Goal: Transaction & Acquisition: Purchase product/service

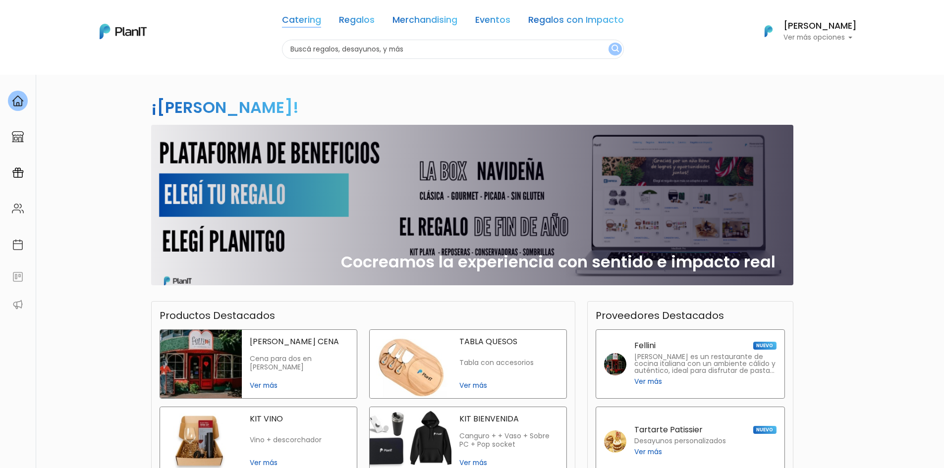
click at [312, 24] on link "Catering" at bounding box center [301, 22] width 39 height 12
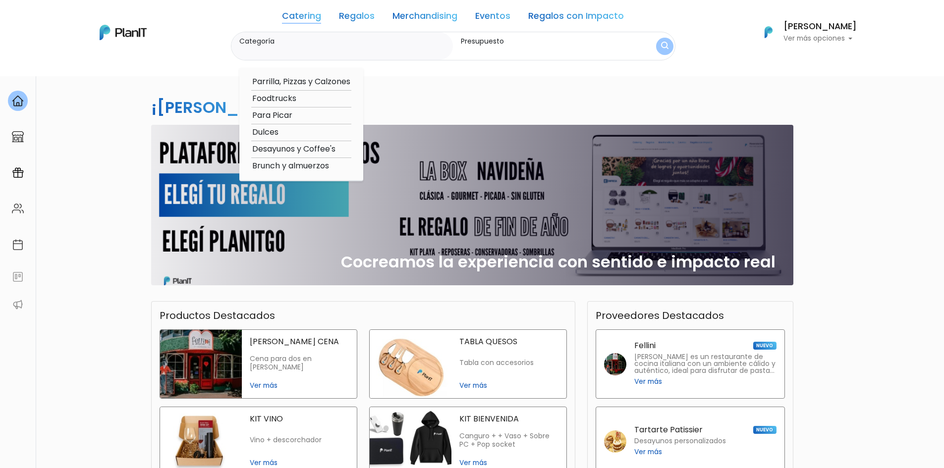
click at [297, 168] on option "Brunch y almuerzos" at bounding box center [301, 166] width 100 height 12
type input "Brunch y almuerzos"
type input "$0 - $1000"
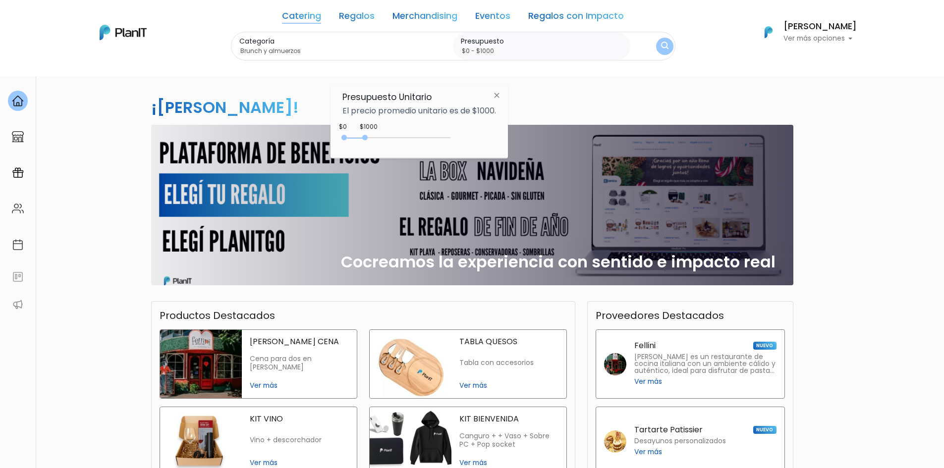
click at [652, 44] on div "Categoría Brunch y almuerzos Parrilla, Pizzas y Calzones Foodtrucks Para Picar …" at bounding box center [453, 46] width 444 height 29
click at [659, 47] on button "submit" at bounding box center [664, 46] width 17 height 17
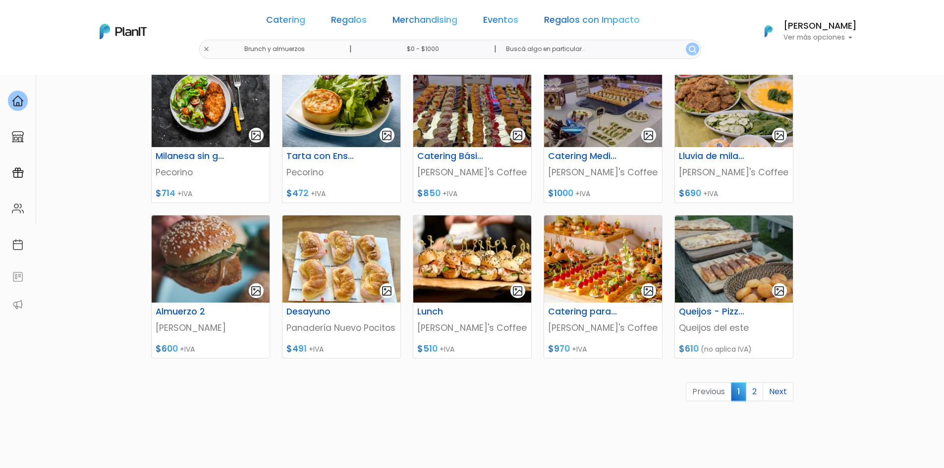
scroll to position [319, 0]
click at [759, 393] on link "2" at bounding box center [754, 391] width 17 height 19
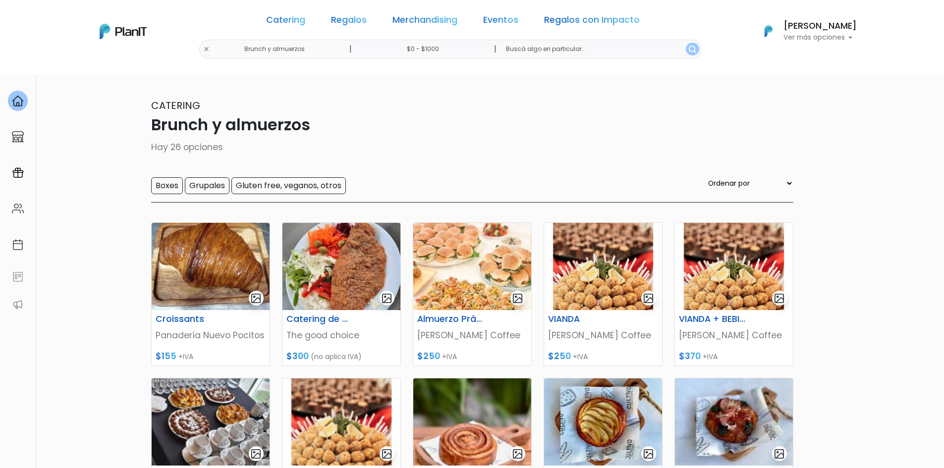
click at [237, 50] on div "Catering Regalos Merchandising Eventos Regalos con Impacto Brunch y almuerzos |…" at bounding box center [472, 31] width 793 height 55
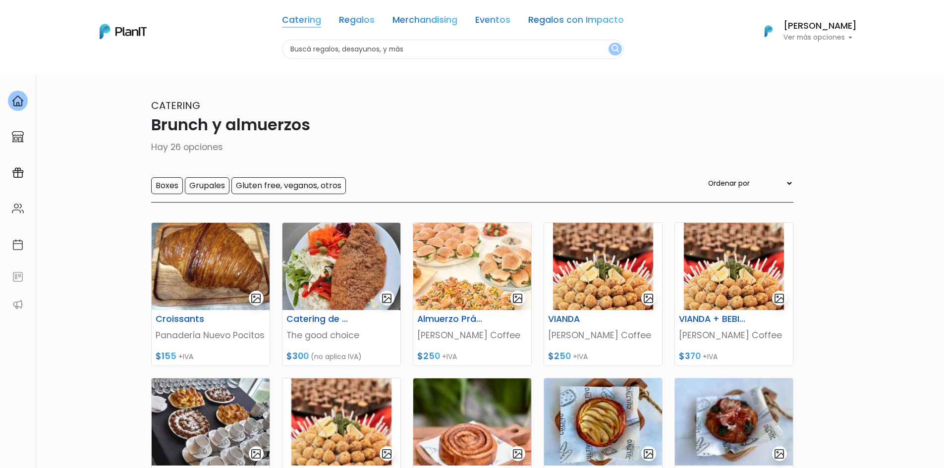
click at [310, 21] on link "Catering" at bounding box center [301, 22] width 39 height 12
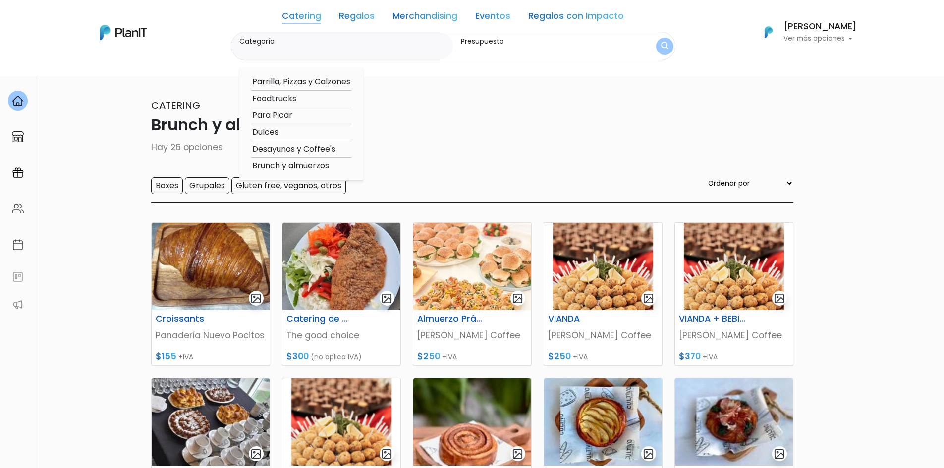
click at [416, 153] on p "Hay 26 opciones" at bounding box center [472, 147] width 642 height 13
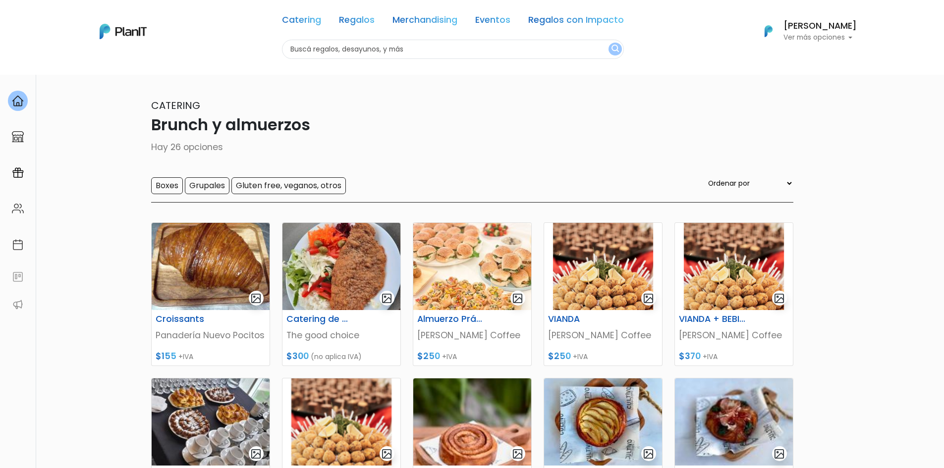
click at [416, 153] on p "Hay 26 opciones" at bounding box center [472, 147] width 642 height 13
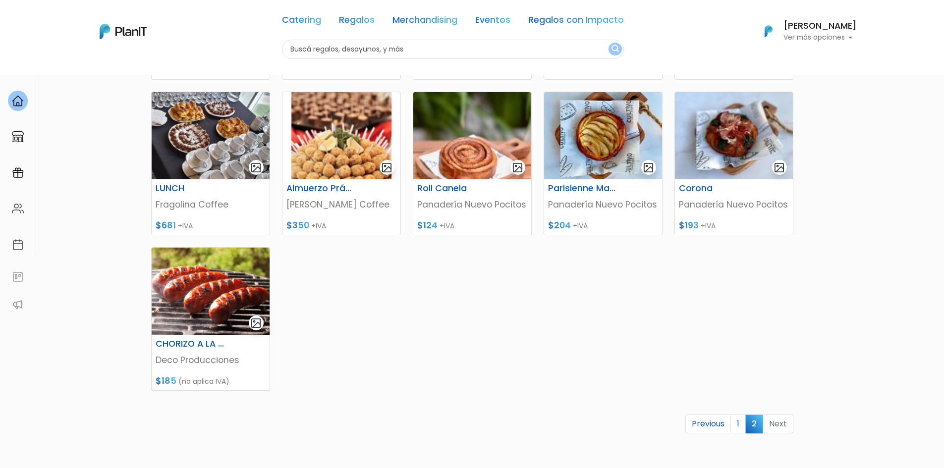
scroll to position [287, 0]
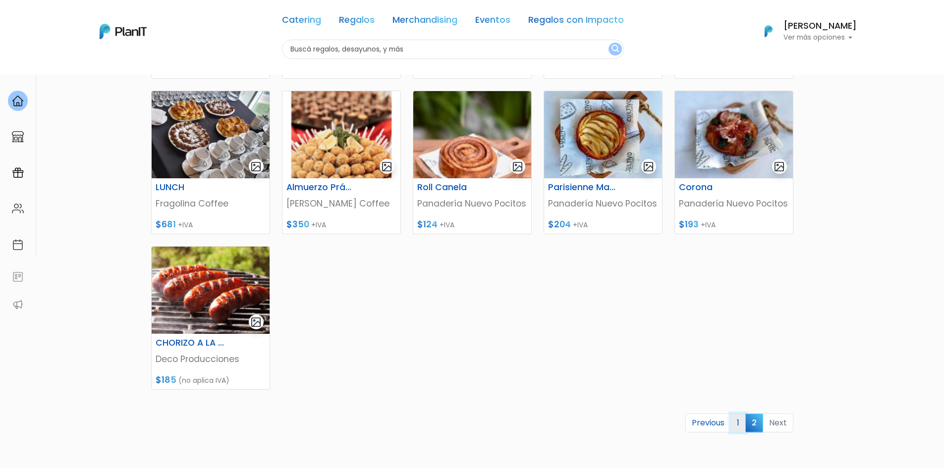
click at [737, 423] on link "1" at bounding box center [737, 423] width 15 height 19
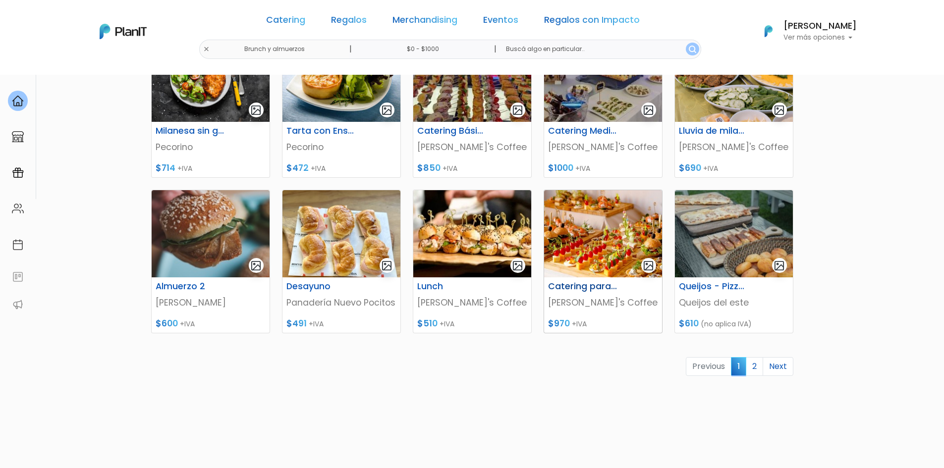
scroll to position [344, 0]
click at [759, 367] on link "2" at bounding box center [754, 366] width 17 height 19
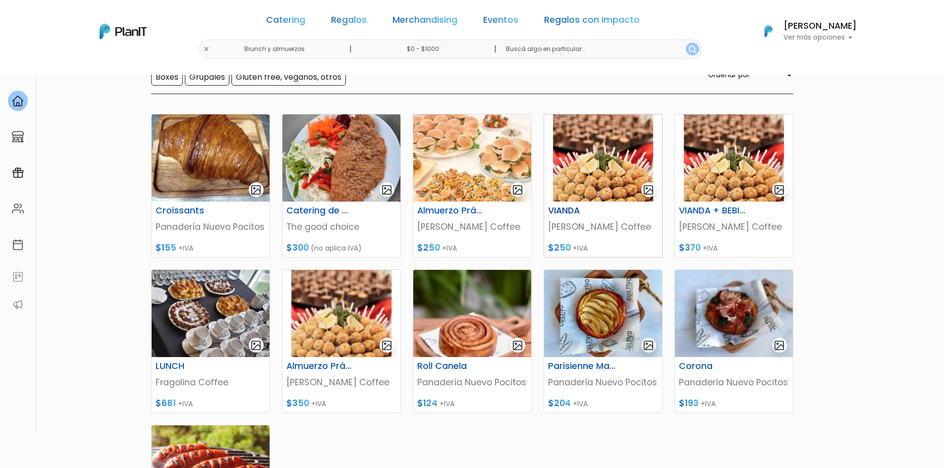
scroll to position [111, 0]
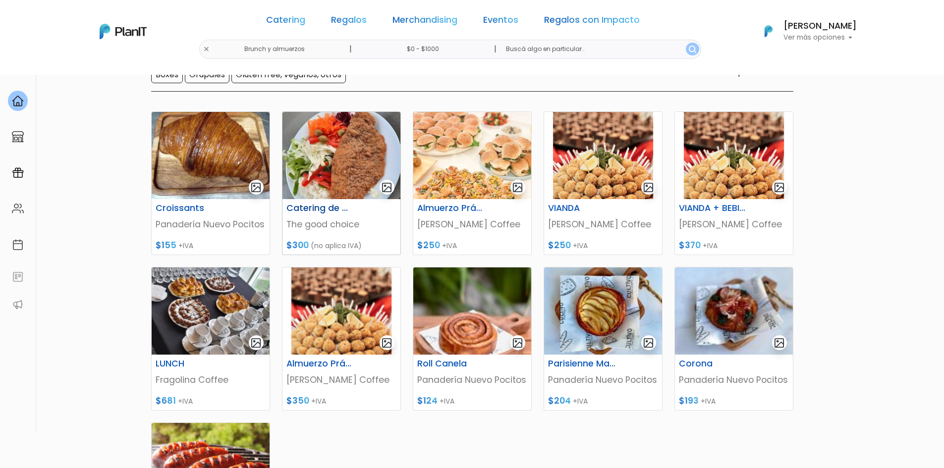
click at [349, 184] on img at bounding box center [341, 155] width 118 height 87
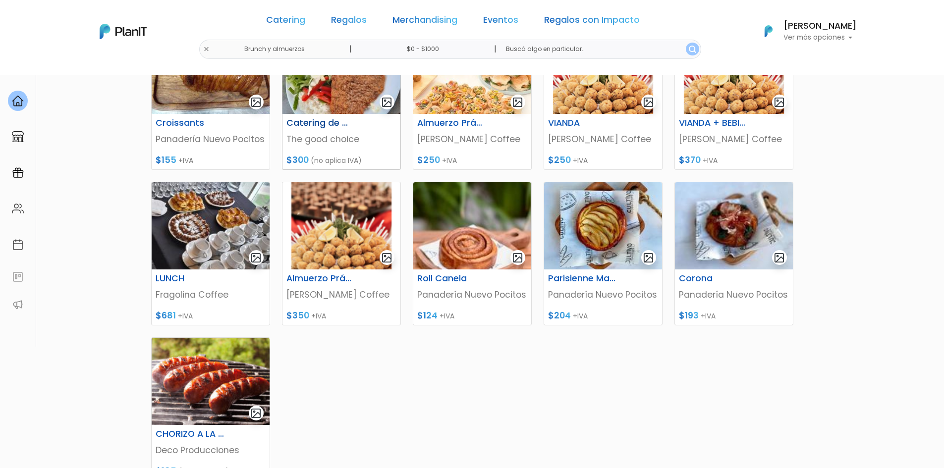
scroll to position [200, 0]
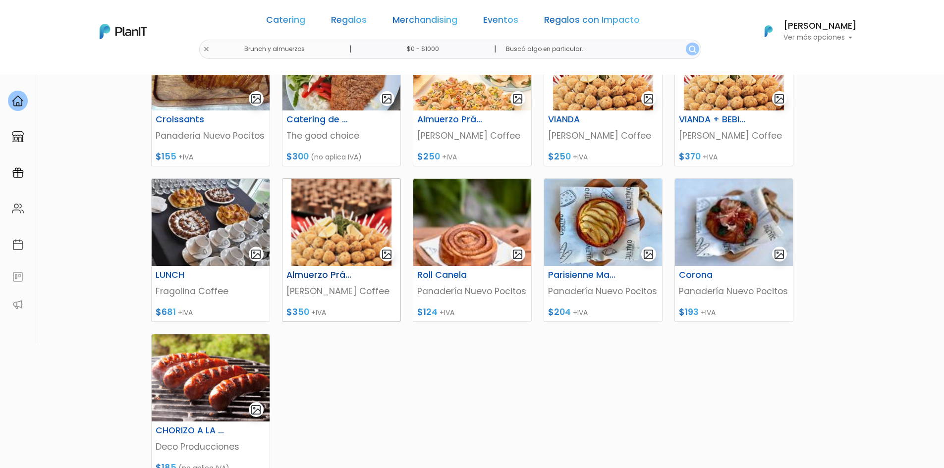
click at [330, 242] on img at bounding box center [341, 222] width 118 height 87
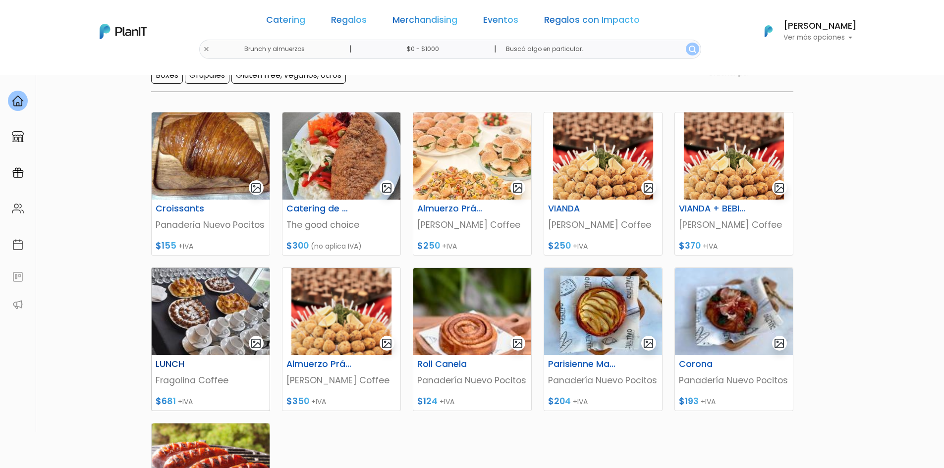
scroll to position [110, 0]
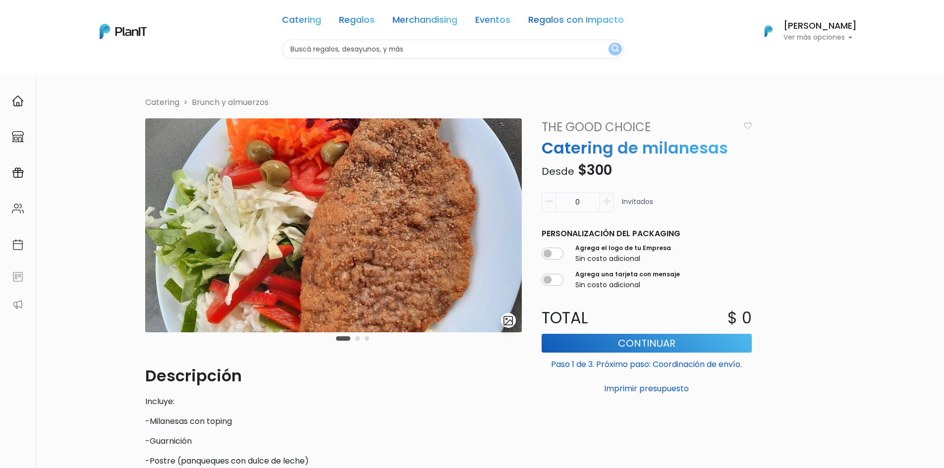
scroll to position [1, 0]
drag, startPoint x: 432, startPoint y: 252, endPoint x: 274, endPoint y: 232, distance: 158.7
click at [322, 239] on img at bounding box center [333, 226] width 377 height 214
click at [358, 341] on button "Carousel Page 2" at bounding box center [357, 339] width 4 height 4
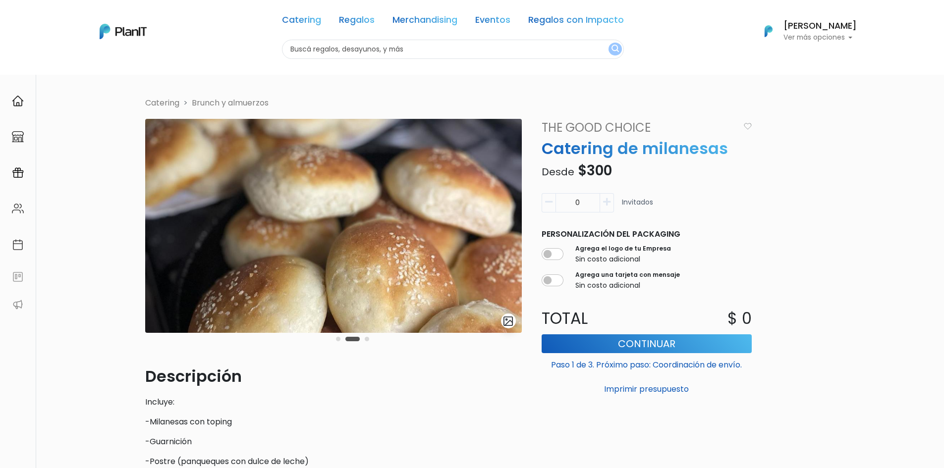
click at [366, 338] on button "Carousel Page 3" at bounding box center [367, 339] width 4 height 4
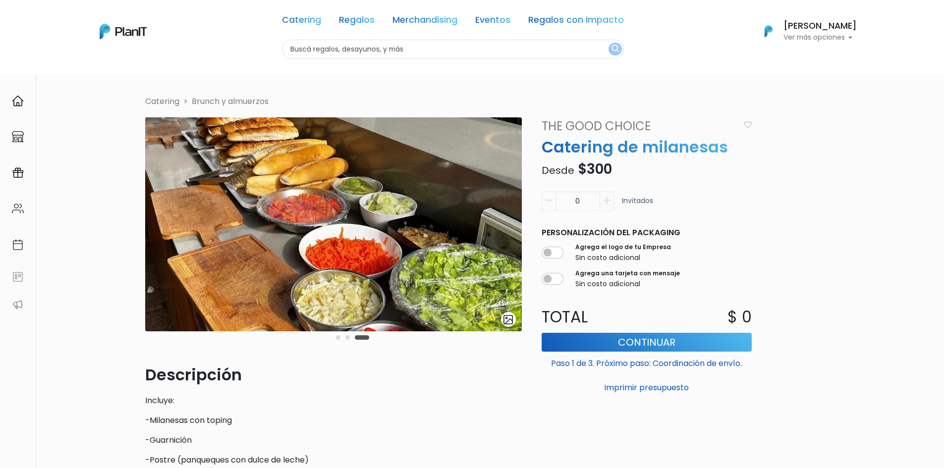
scroll to position [2, 0]
click at [288, 242] on img at bounding box center [333, 225] width 377 height 214
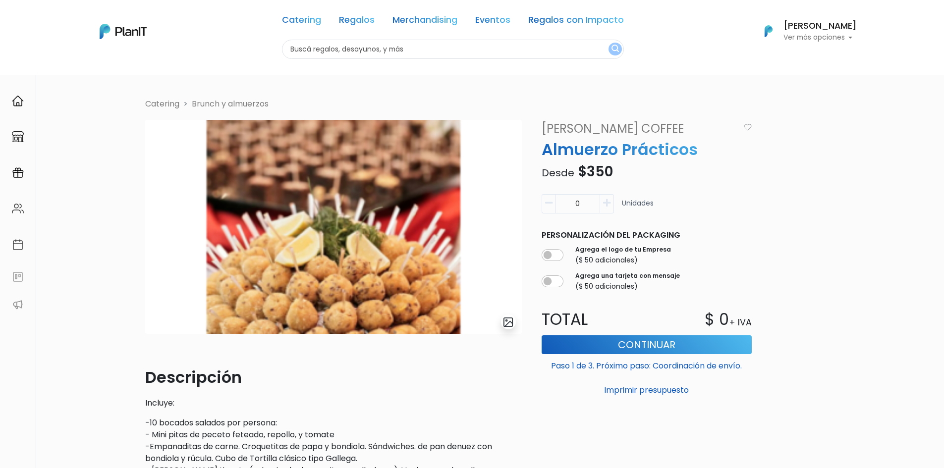
scroll to position [49, 0]
